Goal: Use online tool/utility: Use online tool/utility

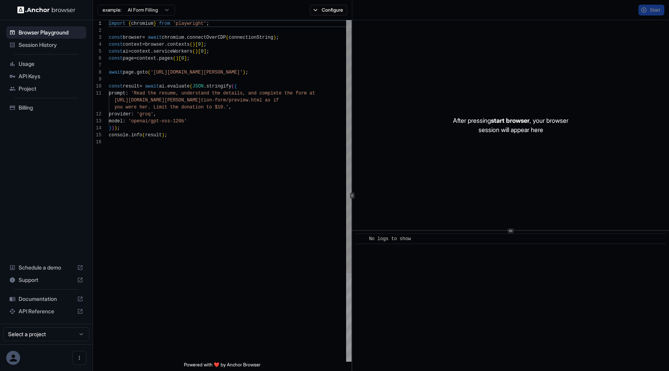
scroll to position [70, 0]
click at [411, 115] on div "After pressing start browser , your browser session will appear here" at bounding box center [510, 125] width 317 height 210
click at [230, 209] on div "import { chromium } from 'playwright' ; const browser = await chromium . connec…" at bounding box center [230, 250] width 243 height 460
click at [312, 220] on div "import { chromium } from 'playwright' ; const browser = await chromium . connec…" at bounding box center [230, 250] width 243 height 460
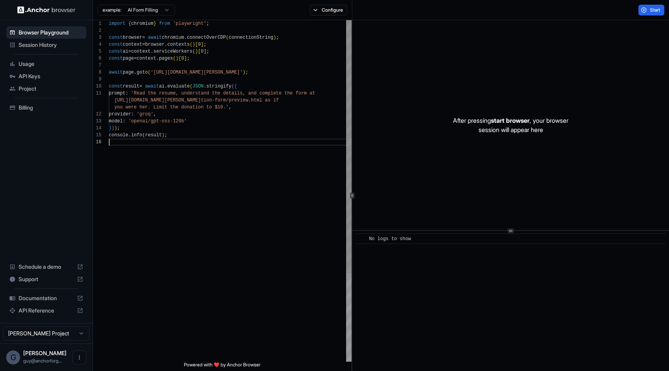
click at [281, 72] on div "import { chromium } from 'playwright' ; const browser = await chromium . connec…" at bounding box center [230, 250] width 243 height 460
click at [226, 185] on div "import { chromium } from 'playwright' ; const browser = await chromium . connec…" at bounding box center [230, 250] width 243 height 460
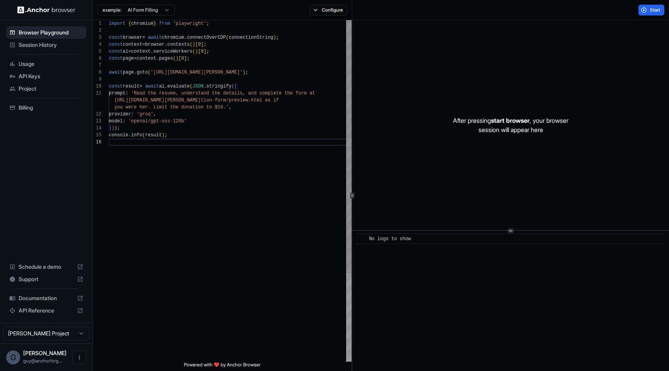
click at [111, 74] on div "import { chromium } from 'playwright' ; const browser = await chromium . connec…" at bounding box center [230, 250] width 243 height 460
drag, startPoint x: 111, startPoint y: 74, endPoint x: 345, endPoint y: 73, distance: 234.5
click at [345, 73] on div "import { chromium } from 'playwright' ; const browser = await chromium . connec…" at bounding box center [230, 250] width 243 height 460
type textarea "**********"
click at [239, 150] on div "import { chromium } from 'playwright' ; const browser = await chromium . connec…" at bounding box center [230, 250] width 243 height 460
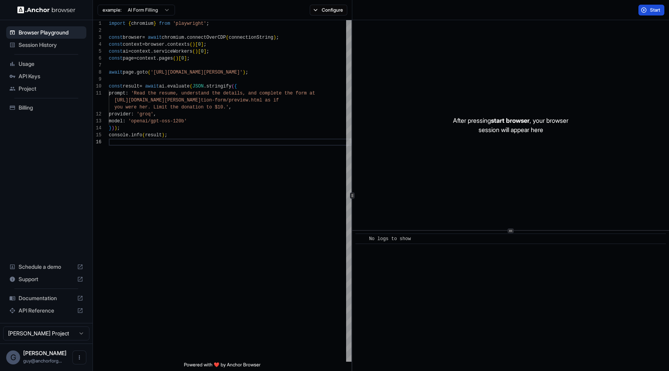
click at [655, 13] on span "Start" at bounding box center [655, 10] width 11 height 6
click at [210, 275] on div "import { chromium } from 'playwright' ; const browser = await chromium . connec…" at bounding box center [230, 250] width 243 height 460
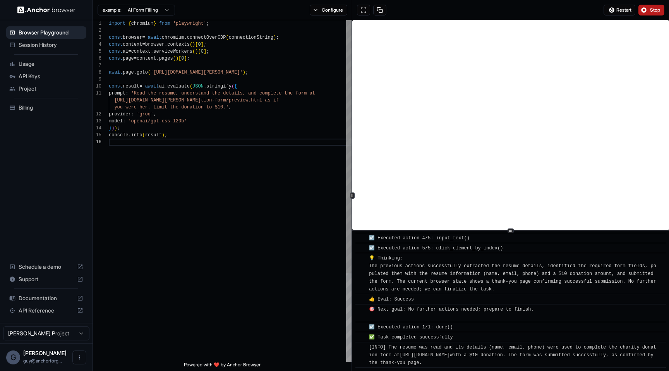
scroll to position [352, 0]
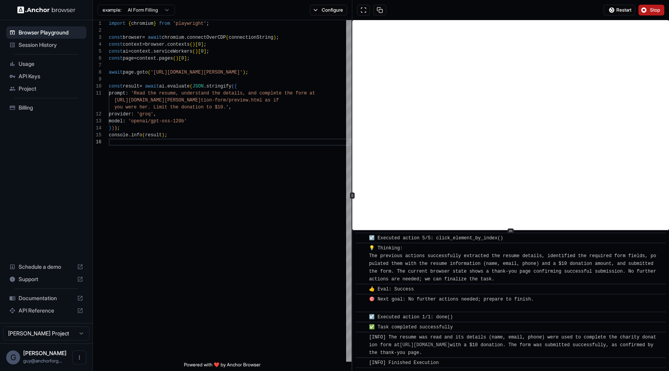
click at [650, 12] on span "Stop" at bounding box center [655, 10] width 11 height 6
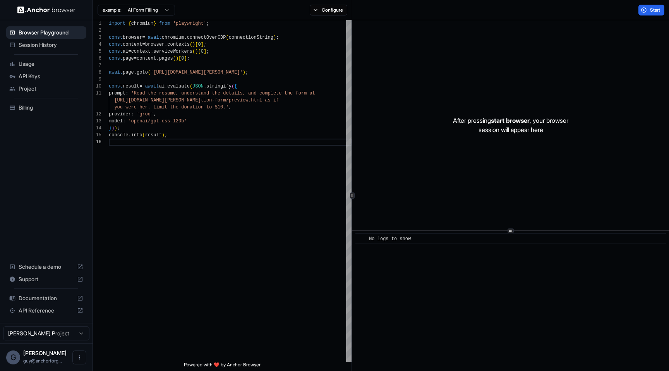
click at [566, 66] on div "After pressing start browser , your browser session will appear here" at bounding box center [510, 125] width 317 height 210
